Goal: Transaction & Acquisition: Book appointment/travel/reservation

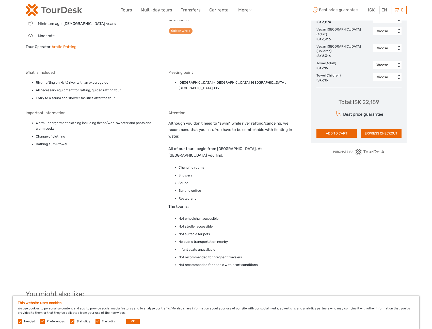
scroll to position [357, 0]
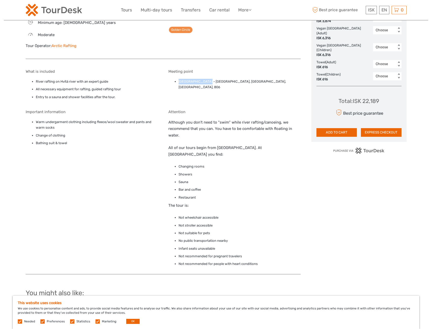
drag, startPoint x: 208, startPoint y: 81, endPoint x: 179, endPoint y: 81, distance: 29.7
click at [179, 81] on li "Drumbó River Base - Drumboddsstadir, Drumbó River Base, Selfoss, 806" at bounding box center [240, 84] width 122 height 11
copy li "Drumbó River Base"
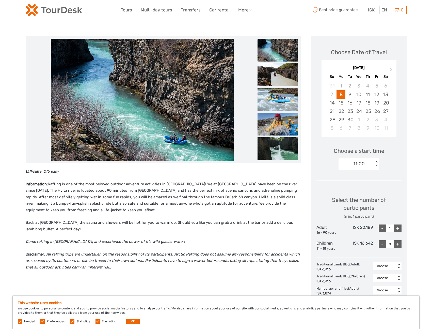
scroll to position [49, 0]
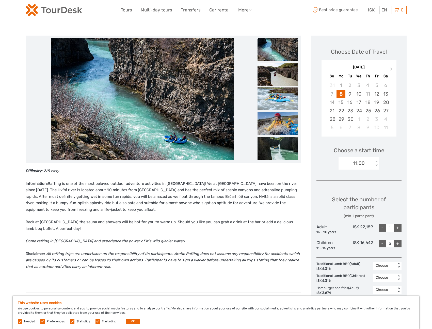
click at [73, 9] on img at bounding box center [54, 10] width 56 height 12
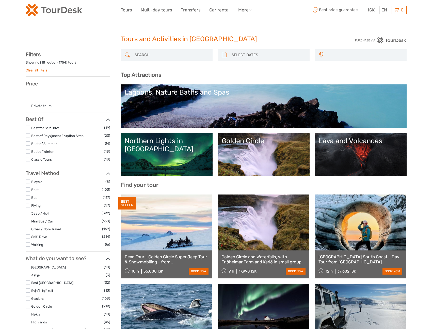
select select
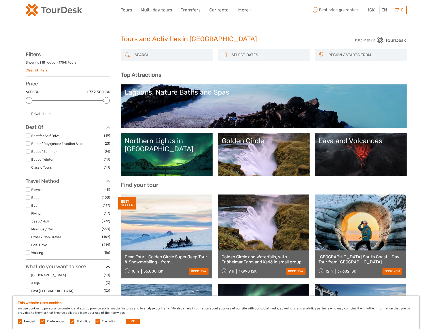
click at [172, 55] on input "search" at bounding box center [171, 55] width 77 height 9
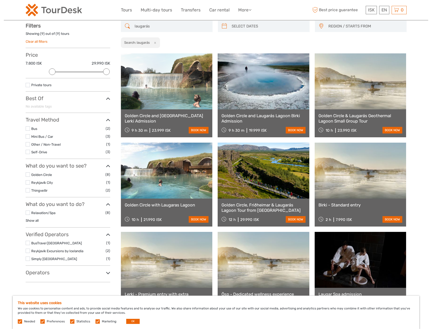
scroll to position [29, 0]
type input "laugarás"
click at [176, 85] on link at bounding box center [167, 81] width 92 height 56
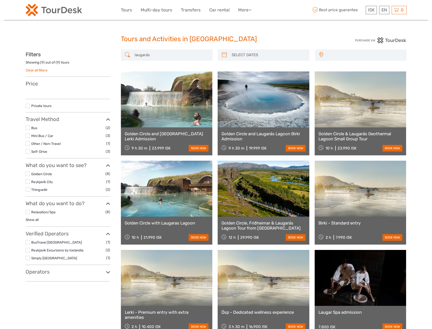
select select
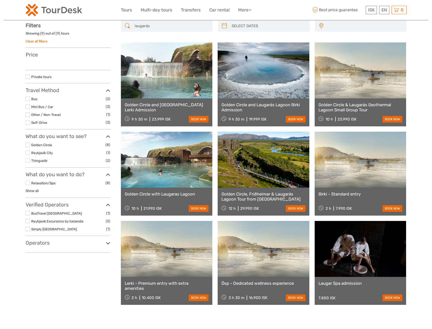
select select
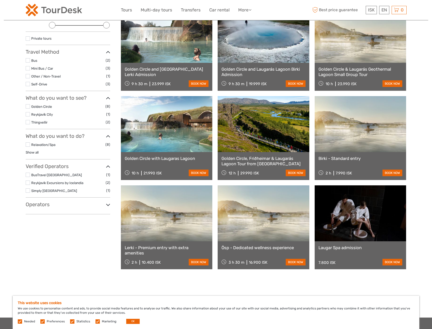
scroll to position [76, 0]
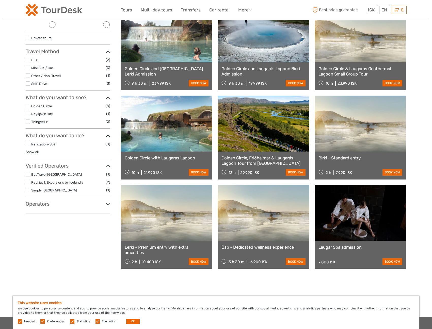
click at [266, 213] on link at bounding box center [264, 213] width 92 height 56
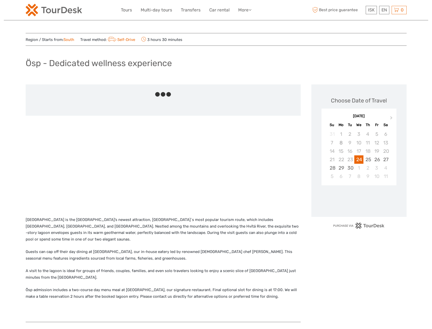
click at [254, 212] on div "Laugarás Lagoon is the Golden Circle’s newest attraction, Iceland´s most popula…" at bounding box center [163, 266] width 275 height 111
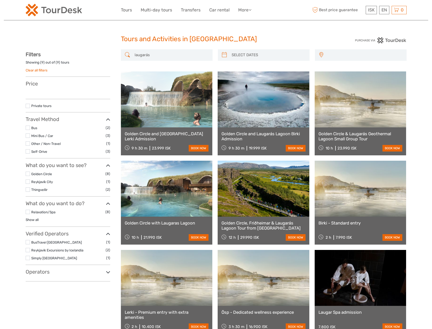
select select
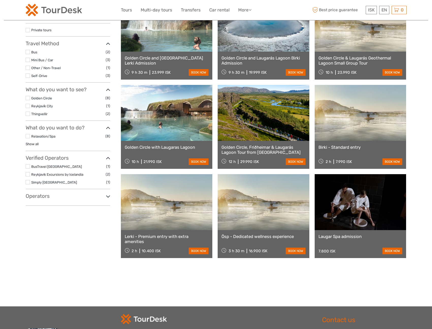
select select
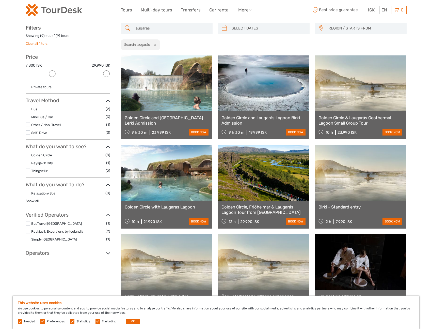
scroll to position [0, 0]
